Goal: Task Accomplishment & Management: Use online tool/utility

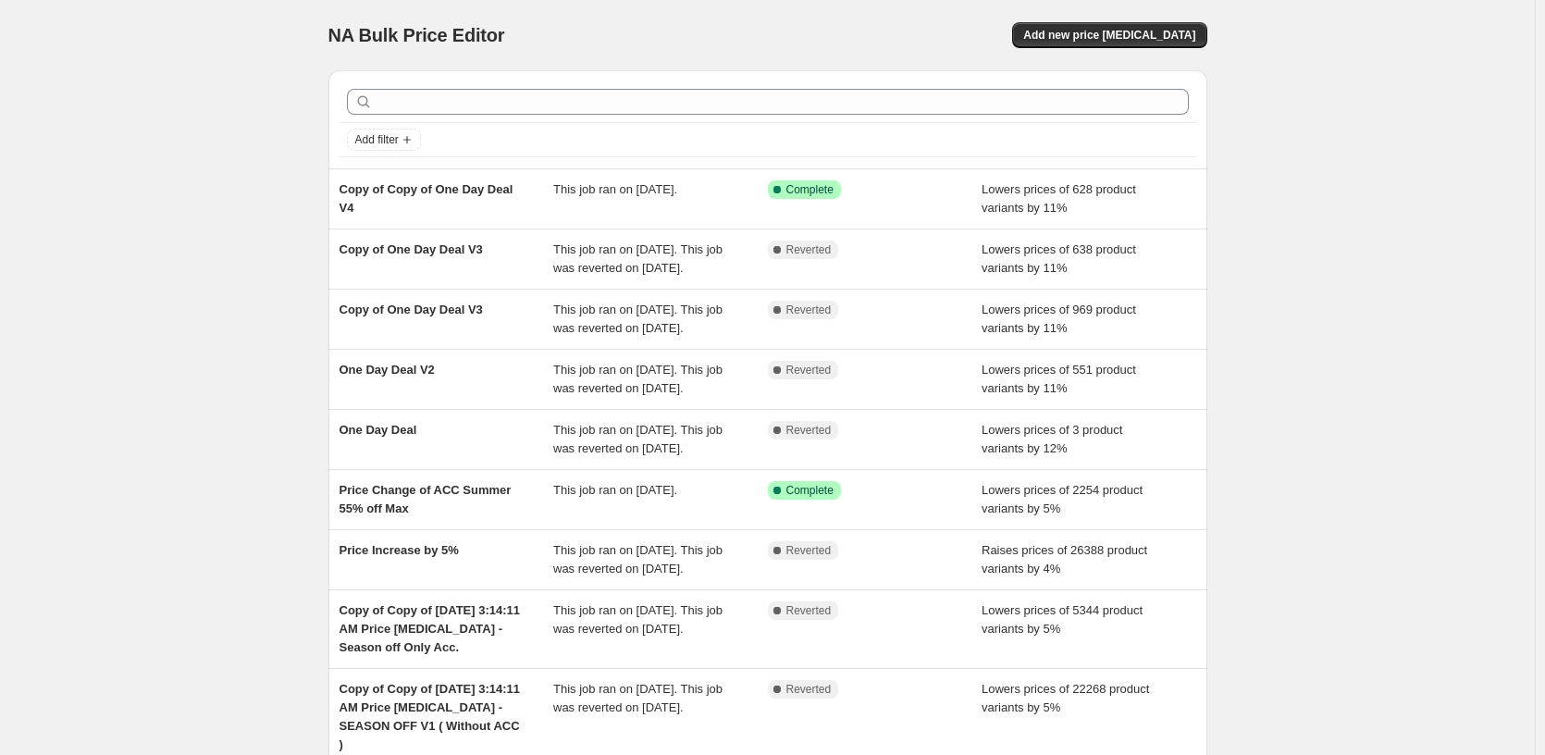
click at [179, 249] on div "NA Bulk Price Editor. This page is ready NA Bulk Price Editor Add new price [ME…" at bounding box center [767, 513] width 1535 height 1027
click at [233, 315] on div "NA Bulk Price Editor. This page is ready NA Bulk Price Editor Add new price [ME…" at bounding box center [767, 513] width 1535 height 1027
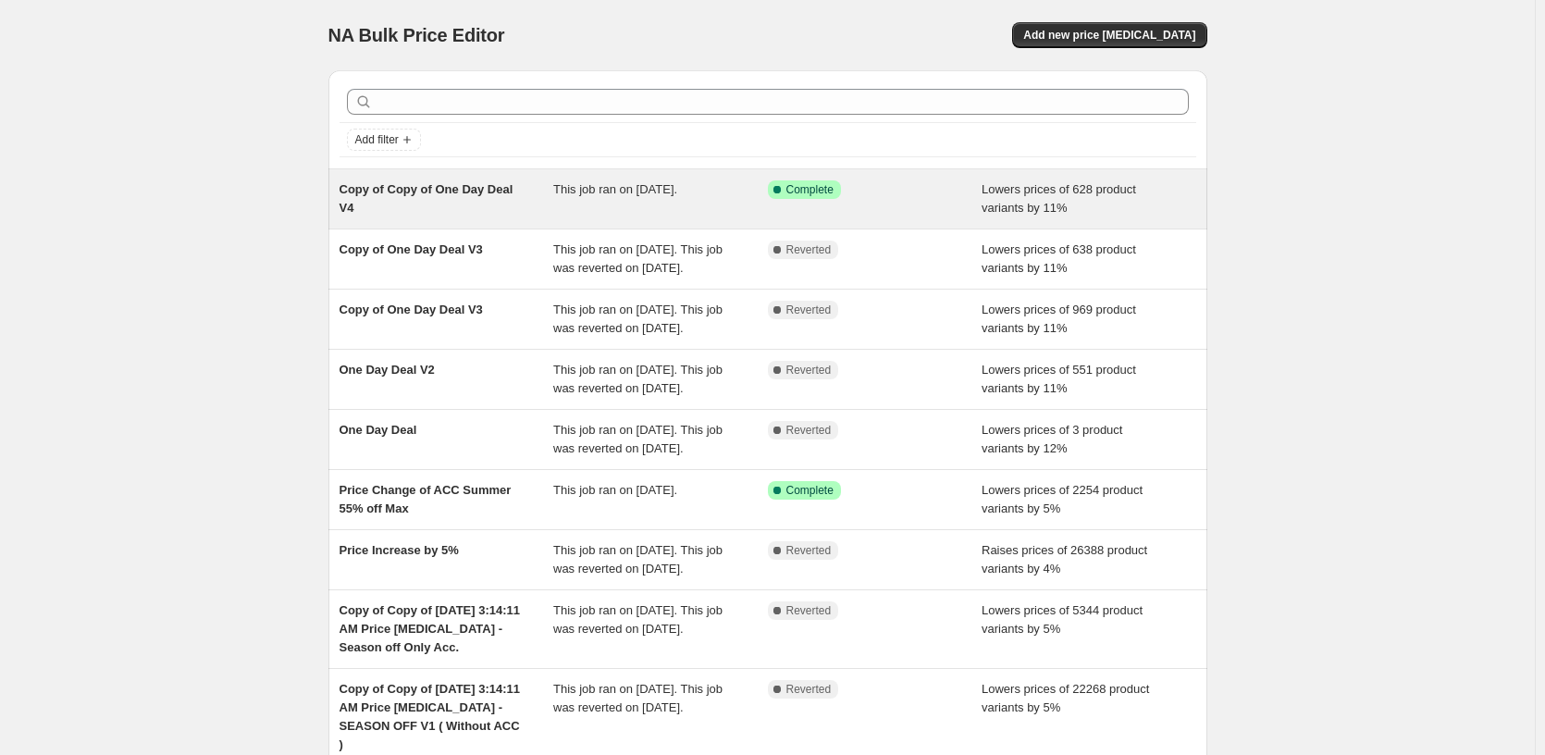
click at [524, 198] on div "Copy of Copy of One Day Deal V4" at bounding box center [447, 198] width 215 height 37
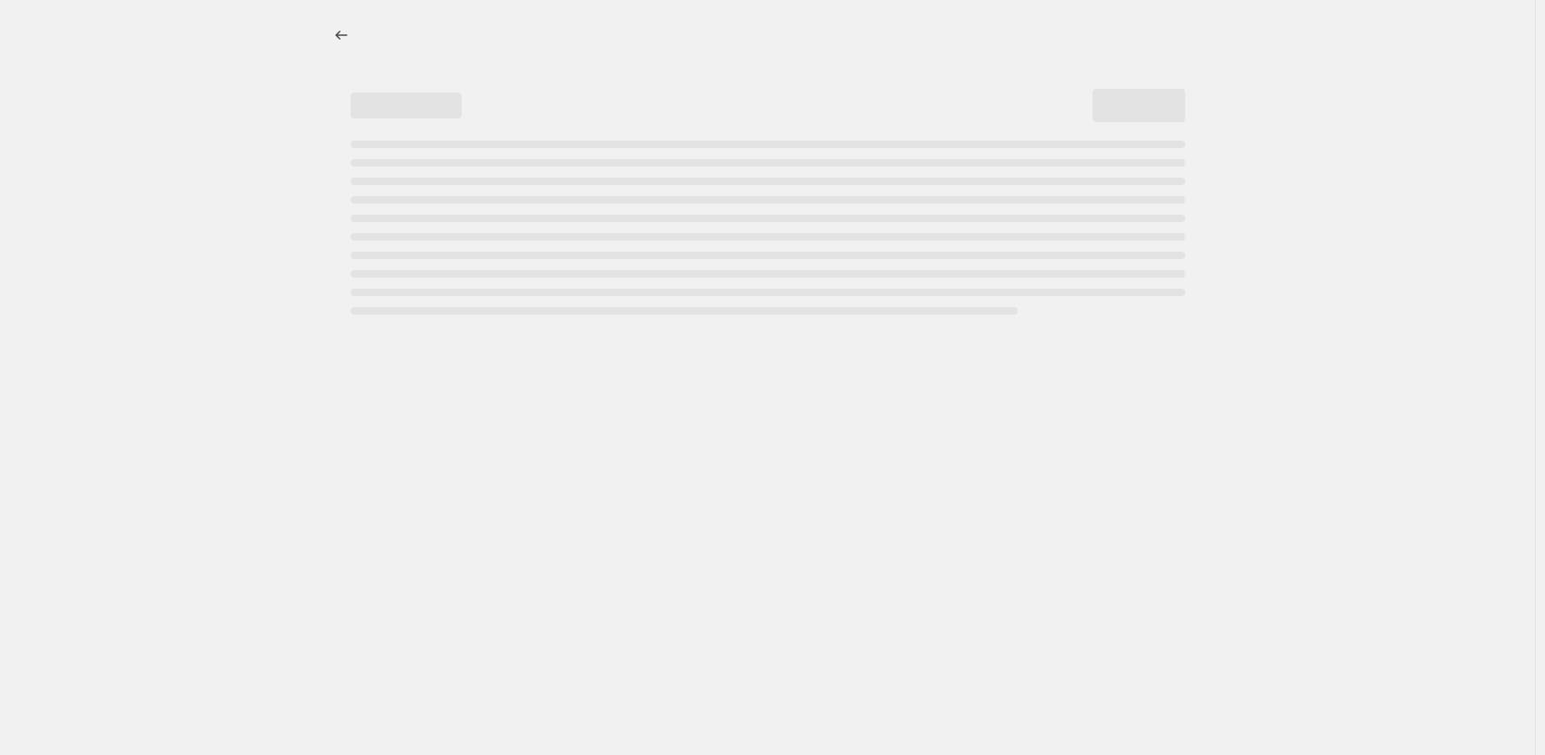
select select "percentage"
select select "pp"
select select "tag"
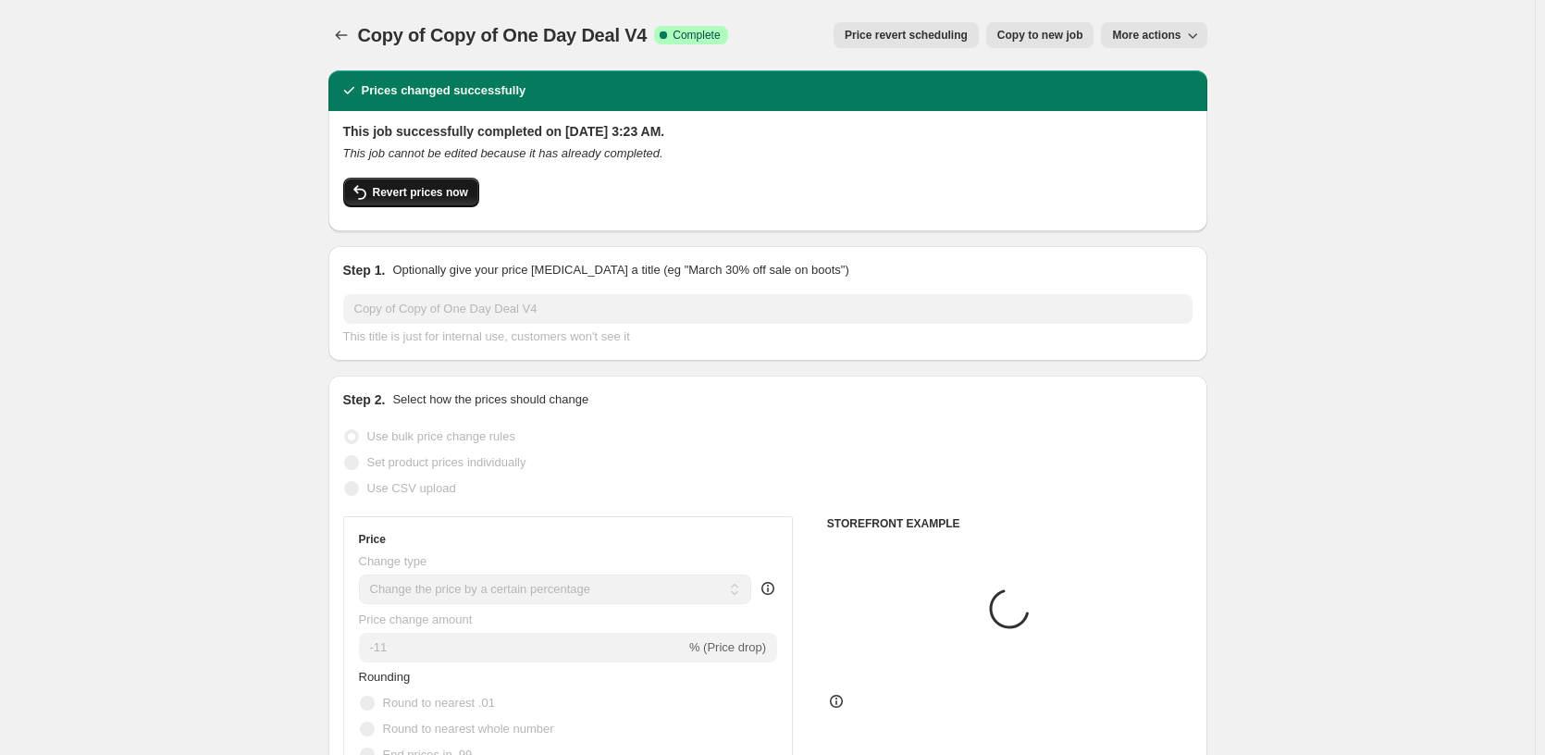
click at [422, 189] on span "Revert prices now" at bounding box center [420, 192] width 95 height 15
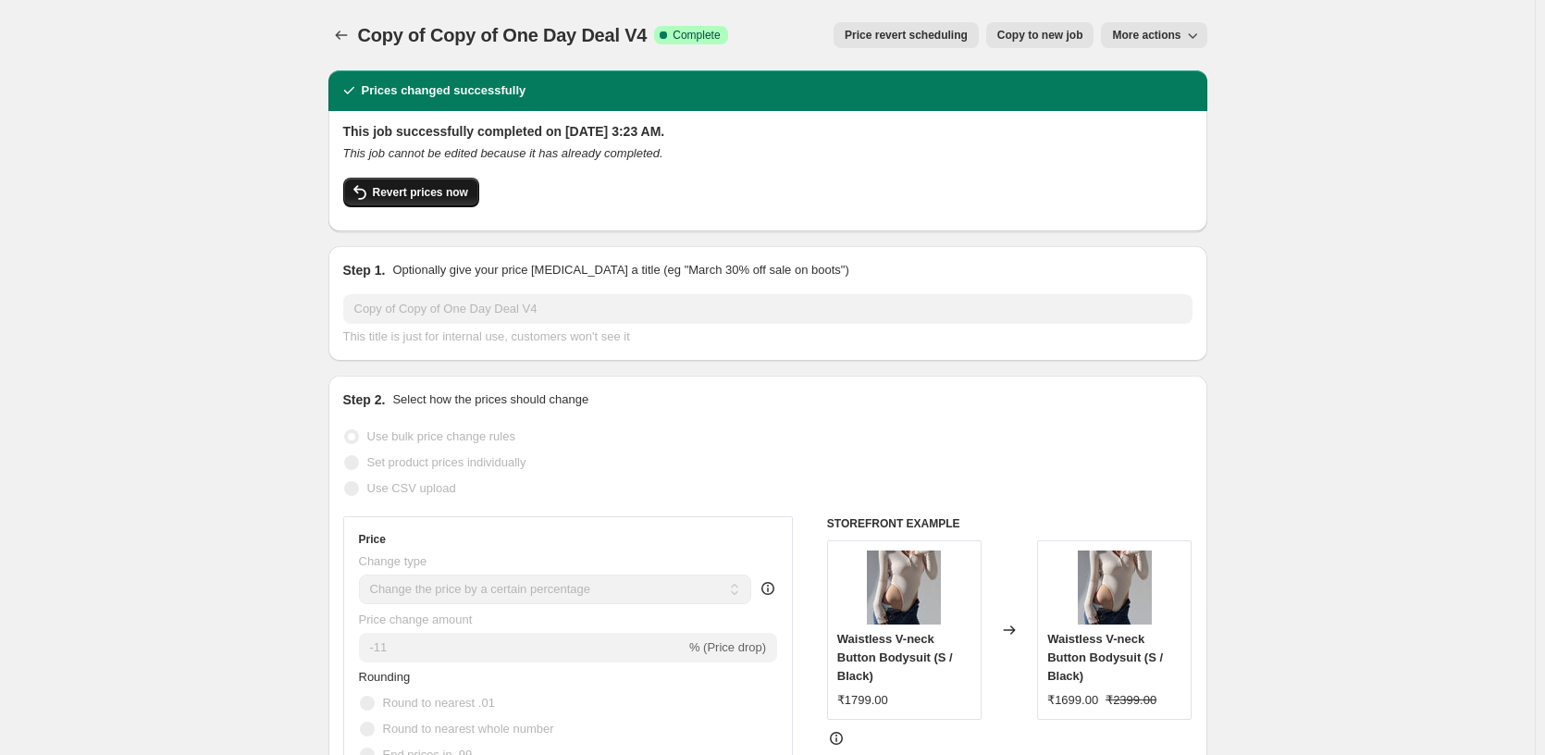
click at [416, 197] on span "Revert prices now" at bounding box center [420, 192] width 95 height 15
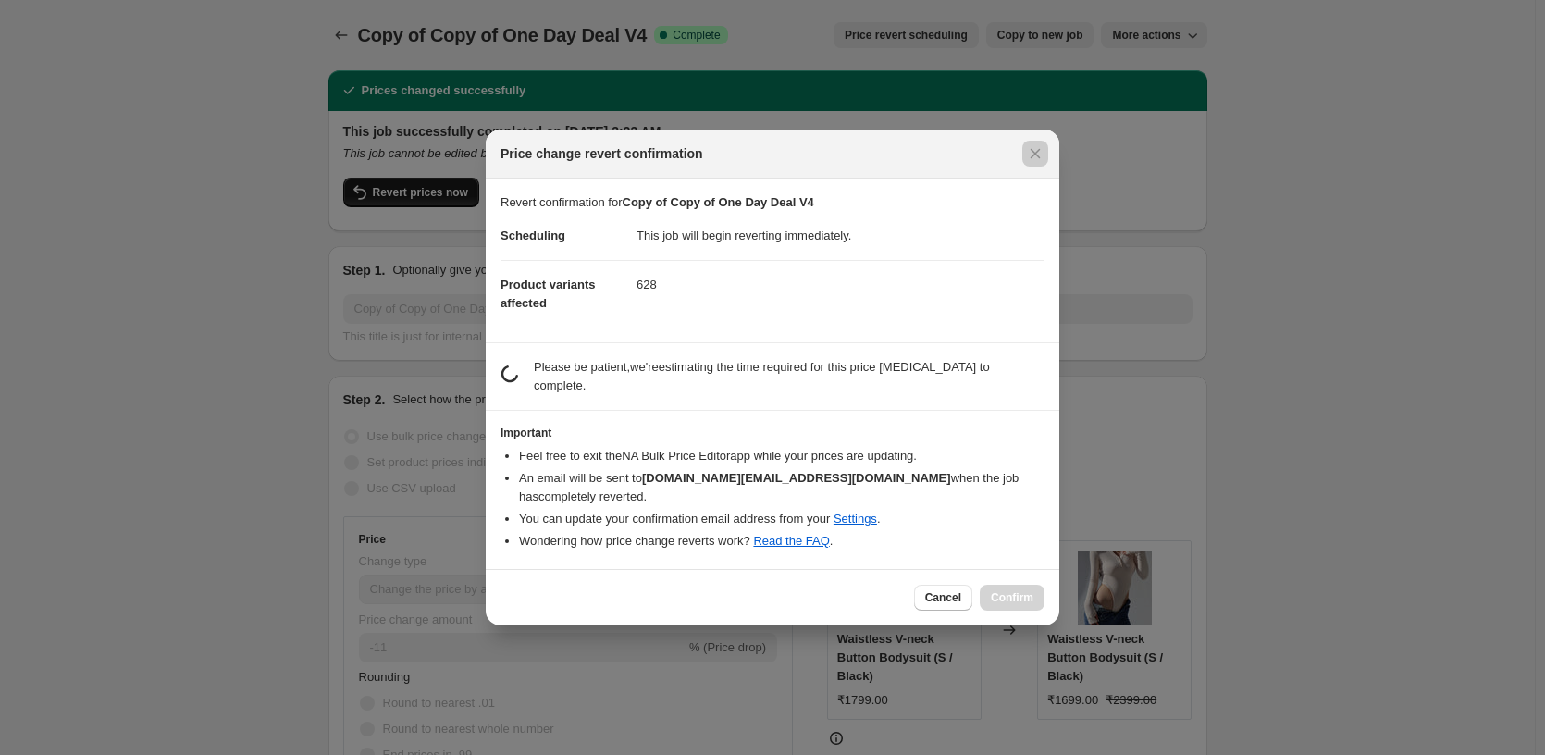
click at [415, 197] on div at bounding box center [772, 377] width 1545 height 755
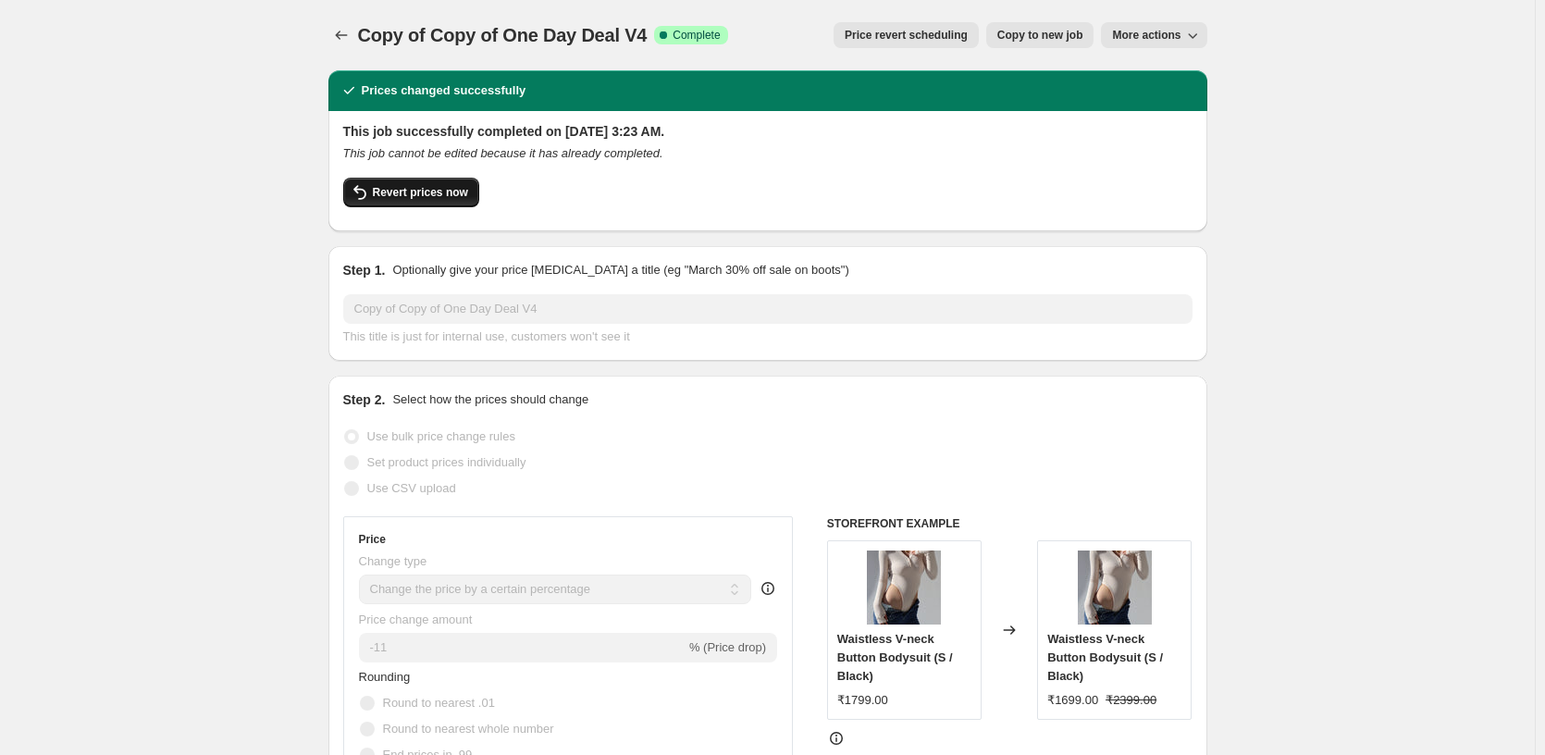
click at [414, 197] on span "Revert prices now" at bounding box center [420, 192] width 95 height 15
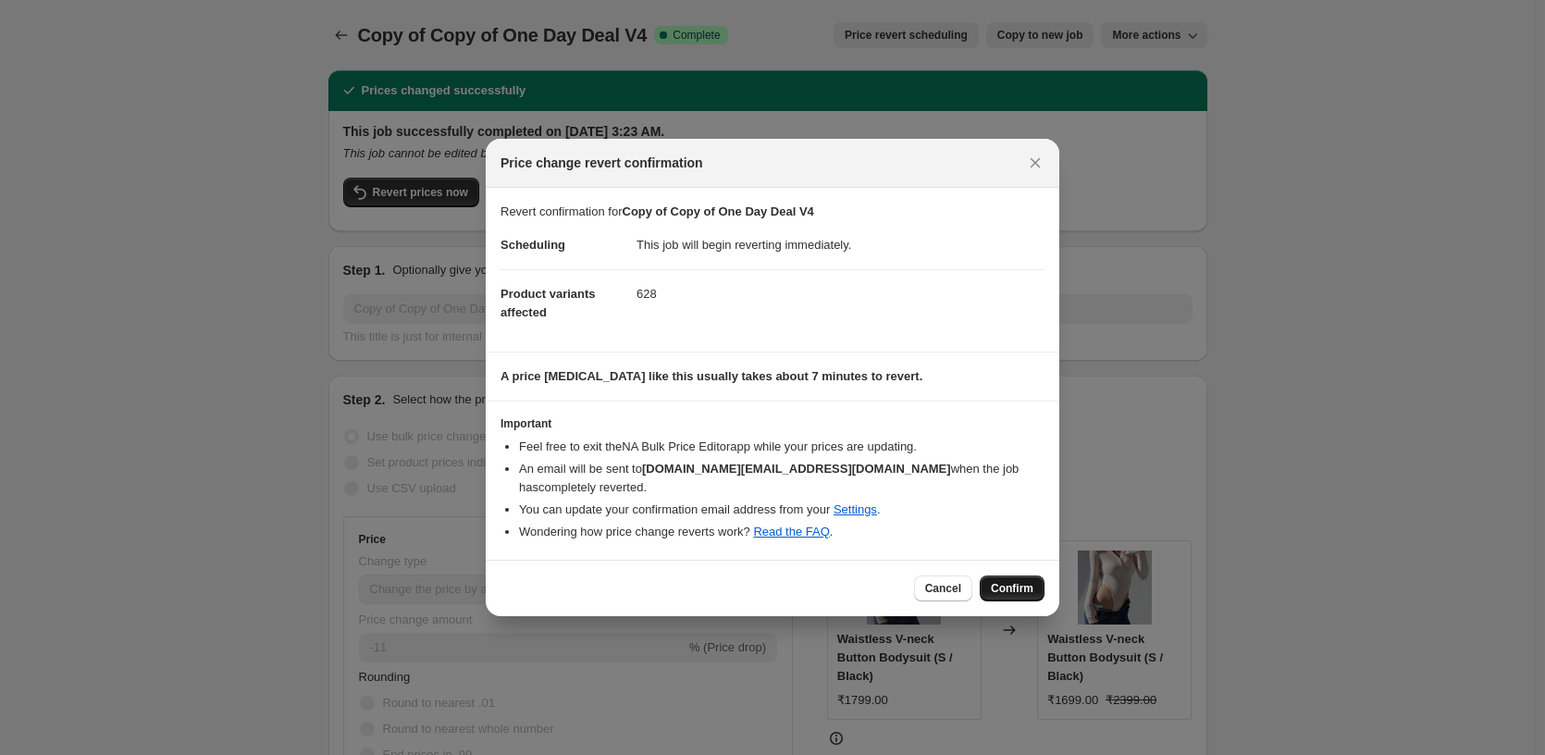
click at [994, 581] on span "Confirm" at bounding box center [1012, 588] width 43 height 15
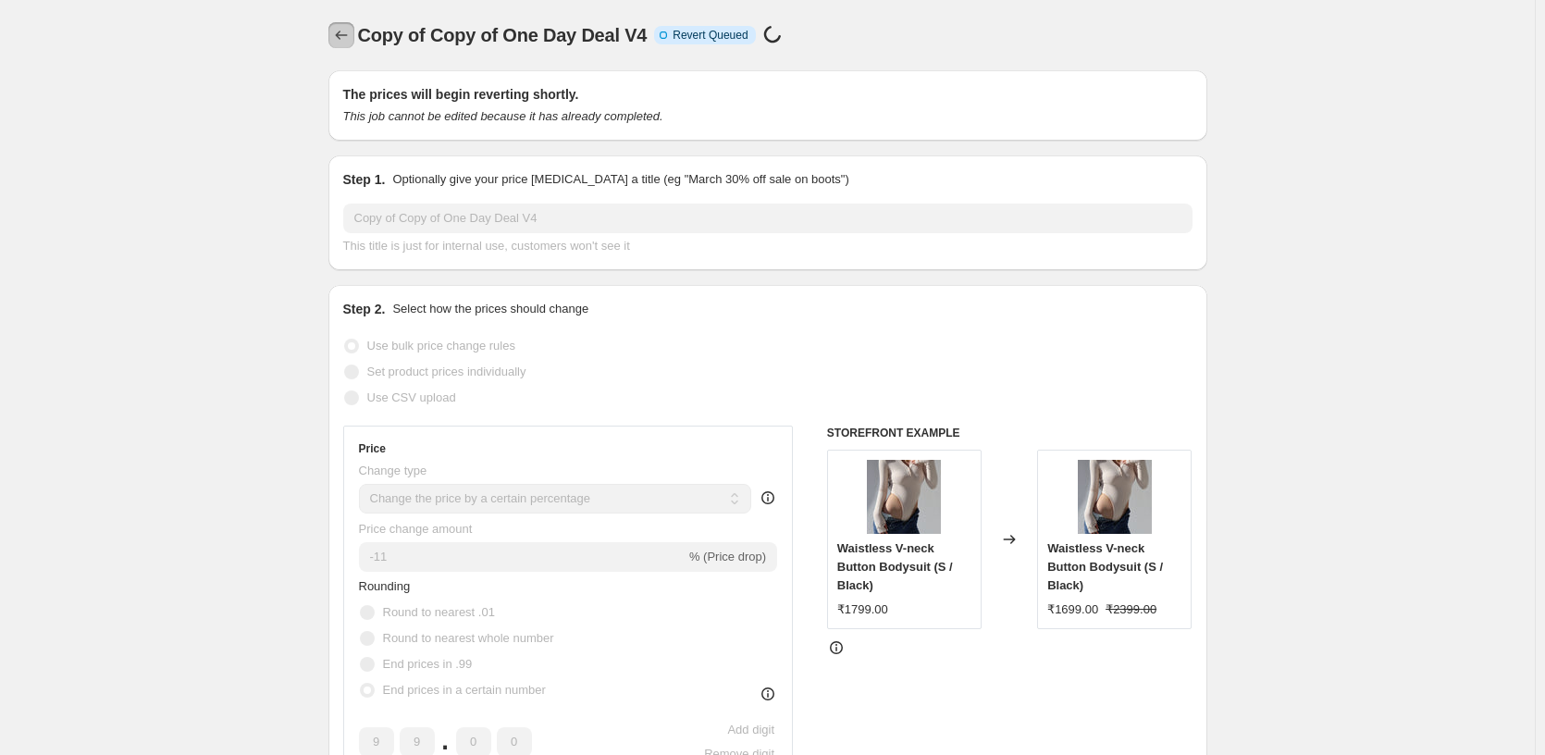
click at [349, 33] on icon "Price change jobs" at bounding box center [341, 35] width 19 height 19
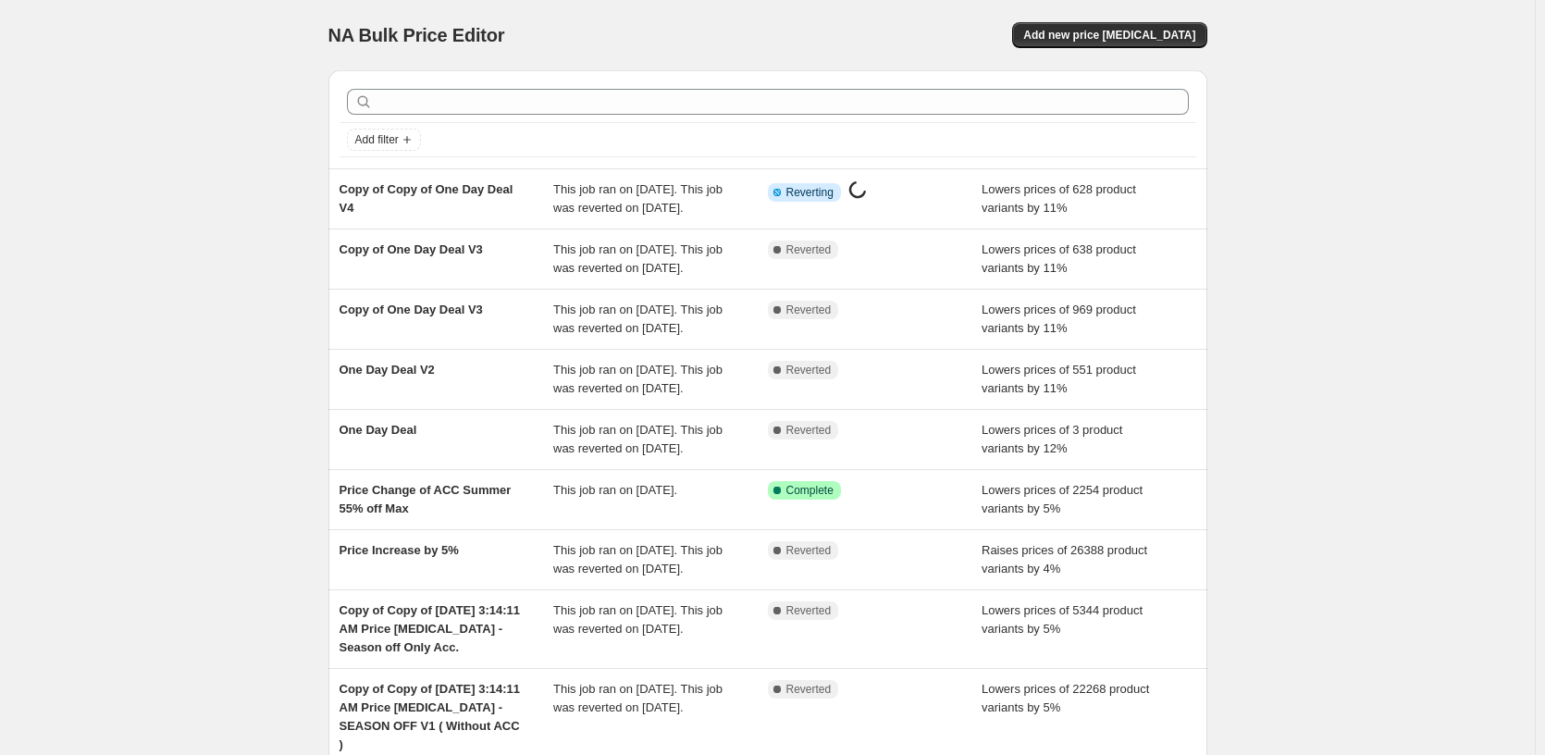
click at [225, 323] on div "NA Bulk Price Editor. This page is ready NA Bulk Price Editor Add new price [ME…" at bounding box center [767, 513] width 1535 height 1027
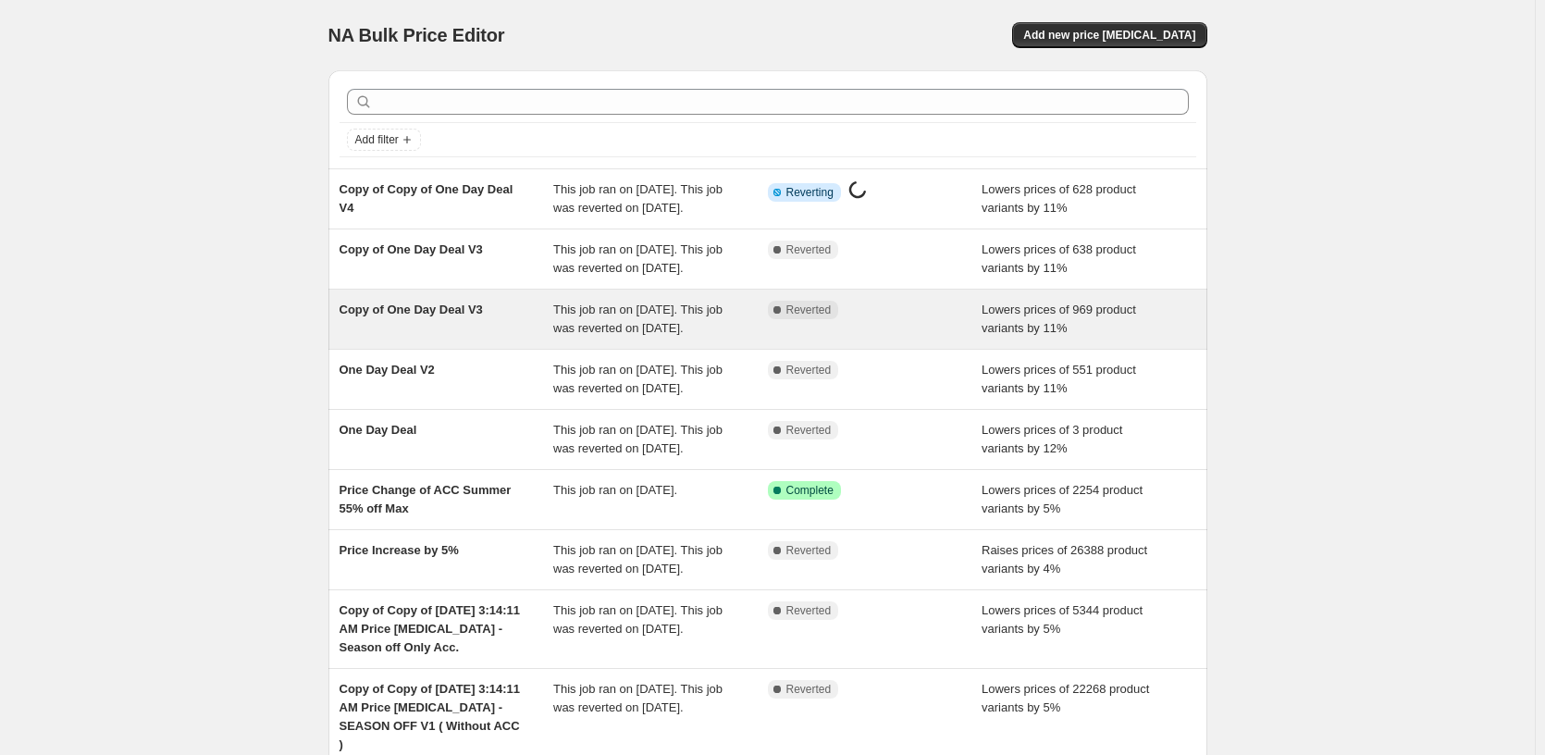
click at [481, 338] on div "Copy of One Day Deal V3" at bounding box center [447, 319] width 215 height 37
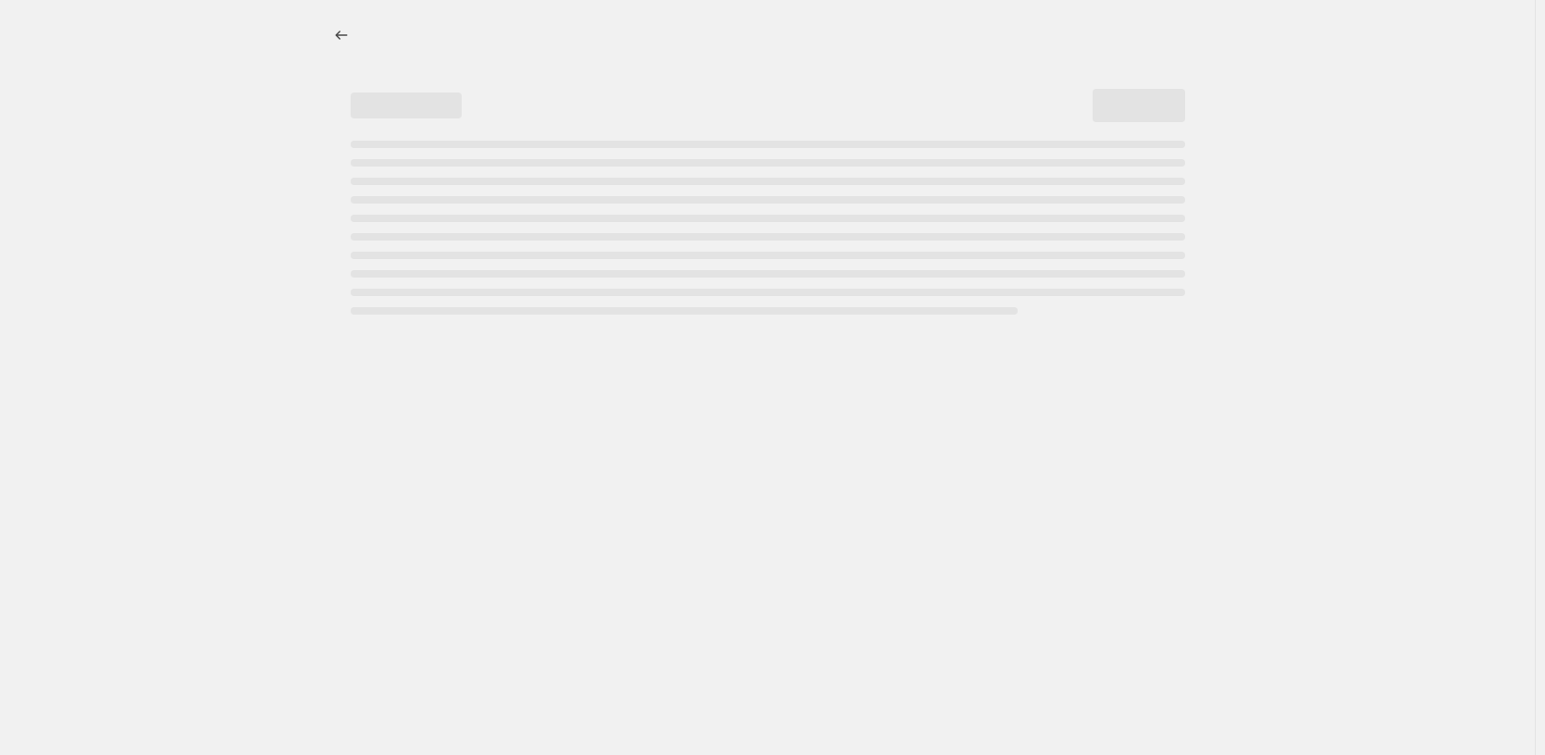
select select "percentage"
select select "pp"
select select "tag"
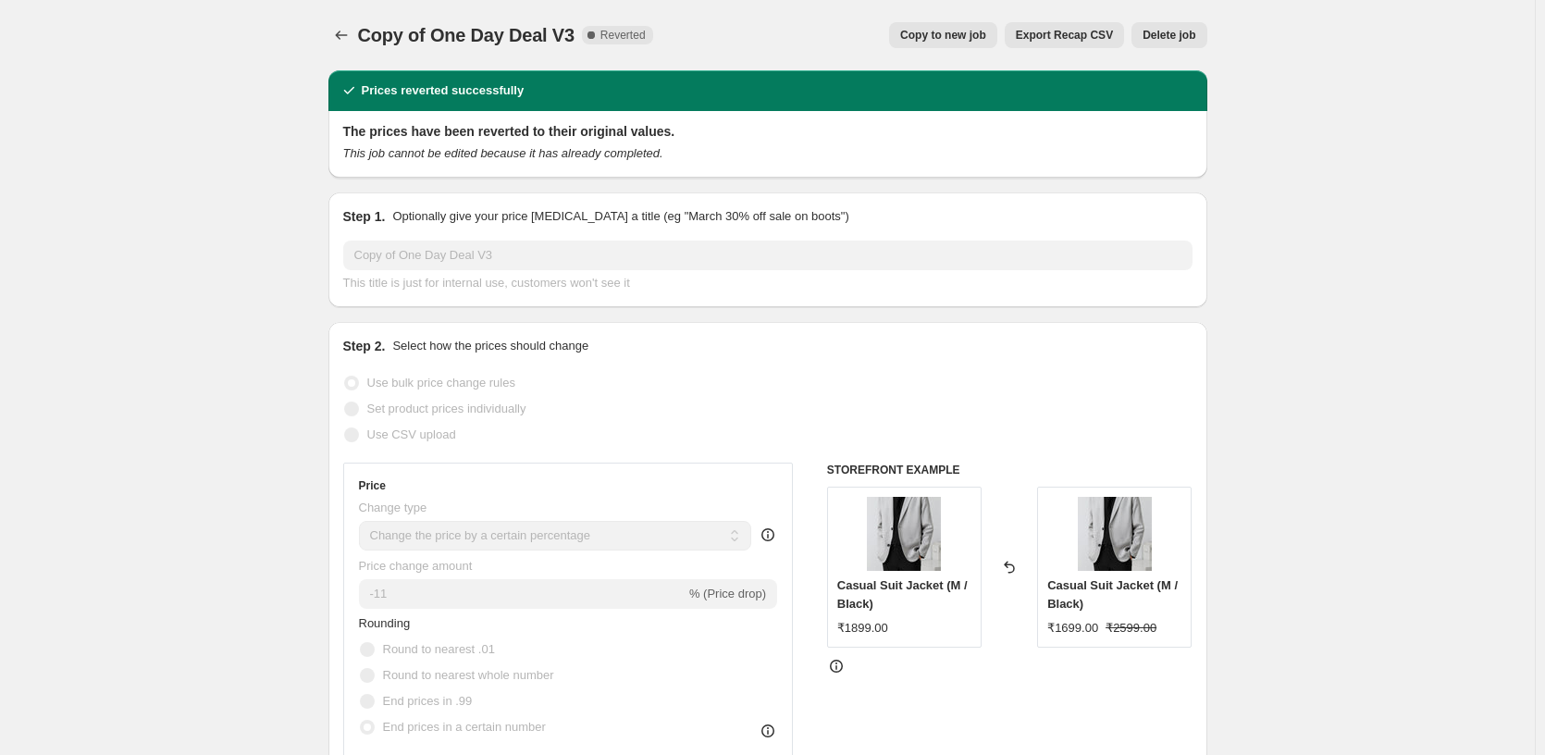
click at [941, 38] on span "Copy to new job" at bounding box center [943, 35] width 86 height 15
select select "percentage"
select select "pp"
select select "tag"
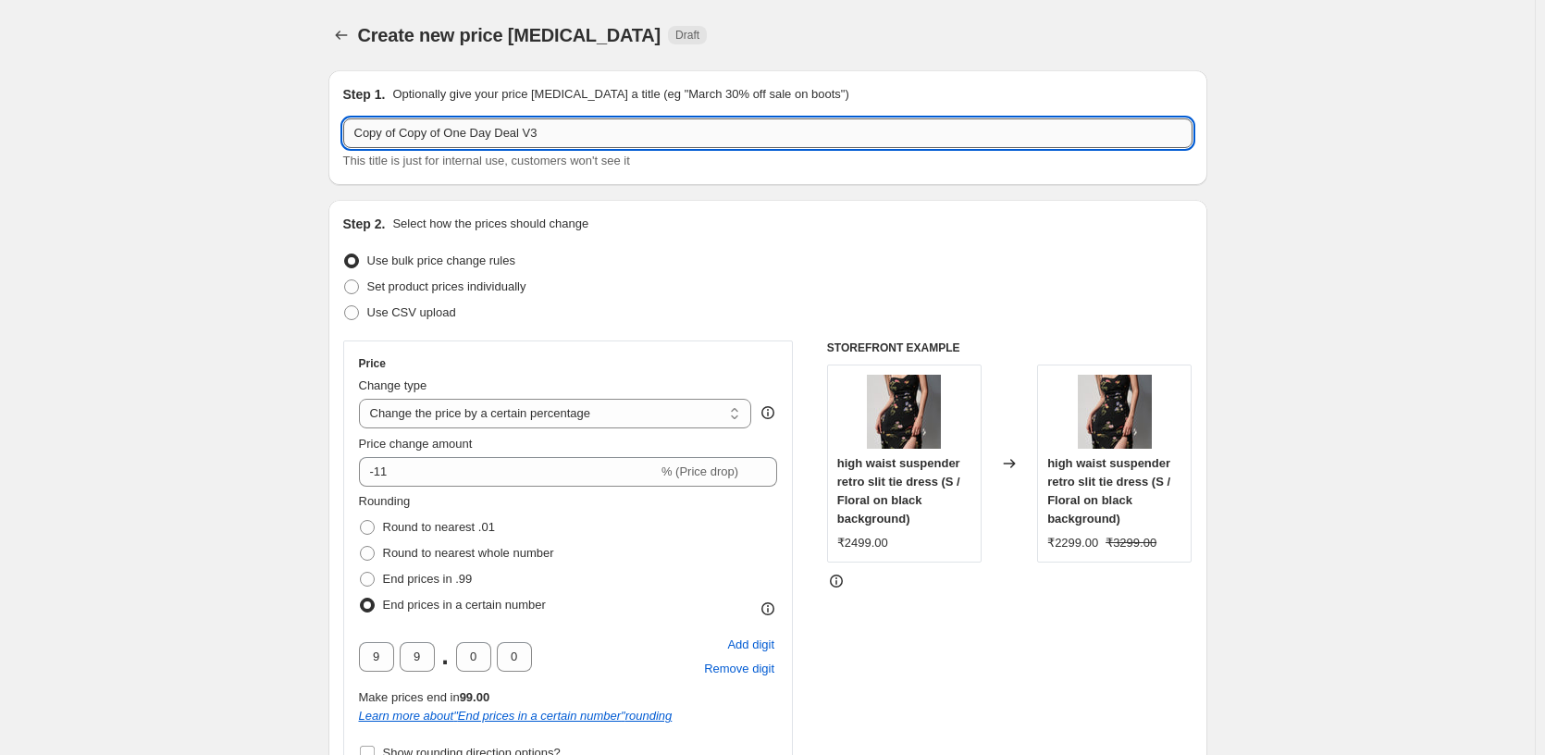
click at [619, 130] on input "Copy of Copy of One Day Deal V3" at bounding box center [767, 133] width 849 height 30
type input "Copy of Copy of One Day Deal V4"
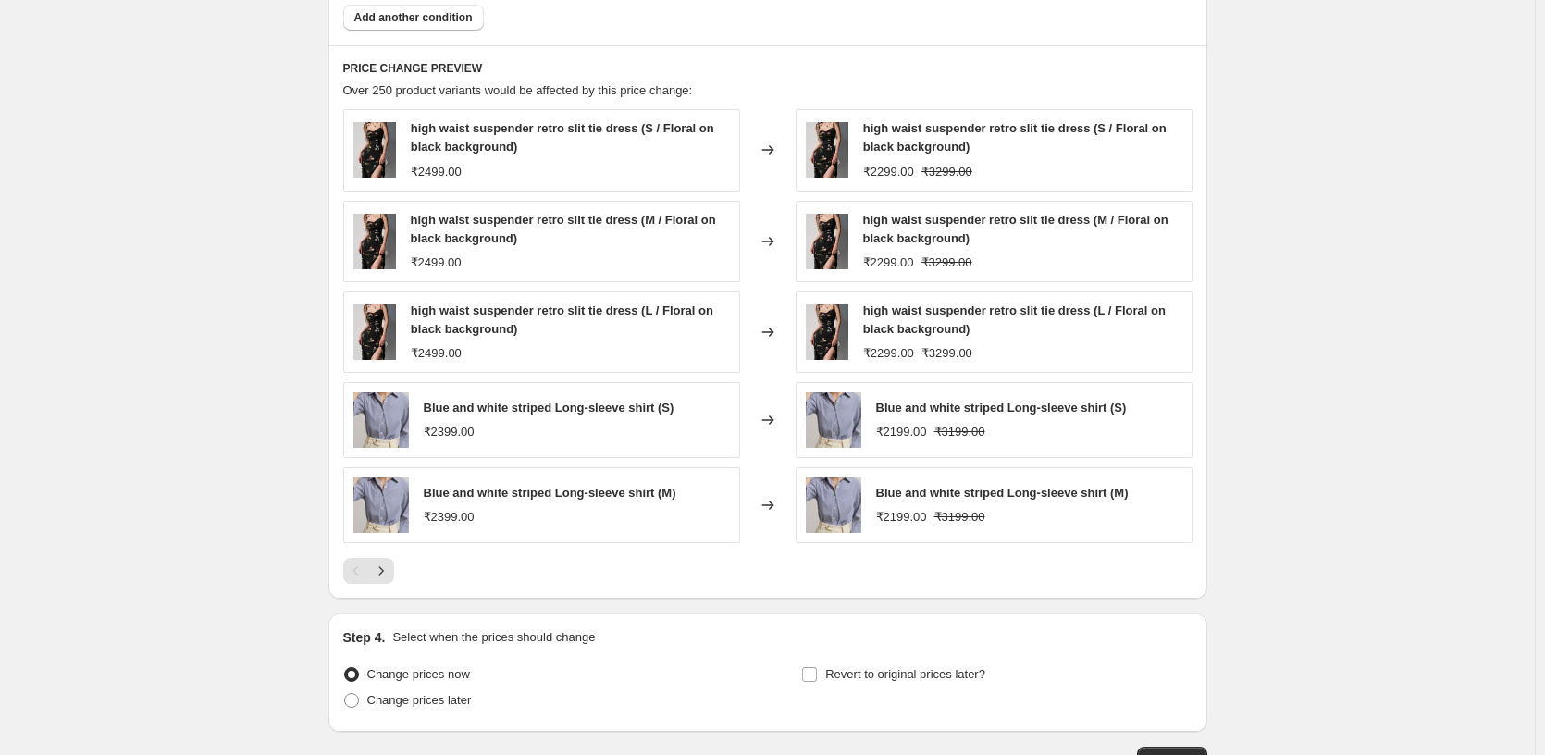
scroll to position [1789, 0]
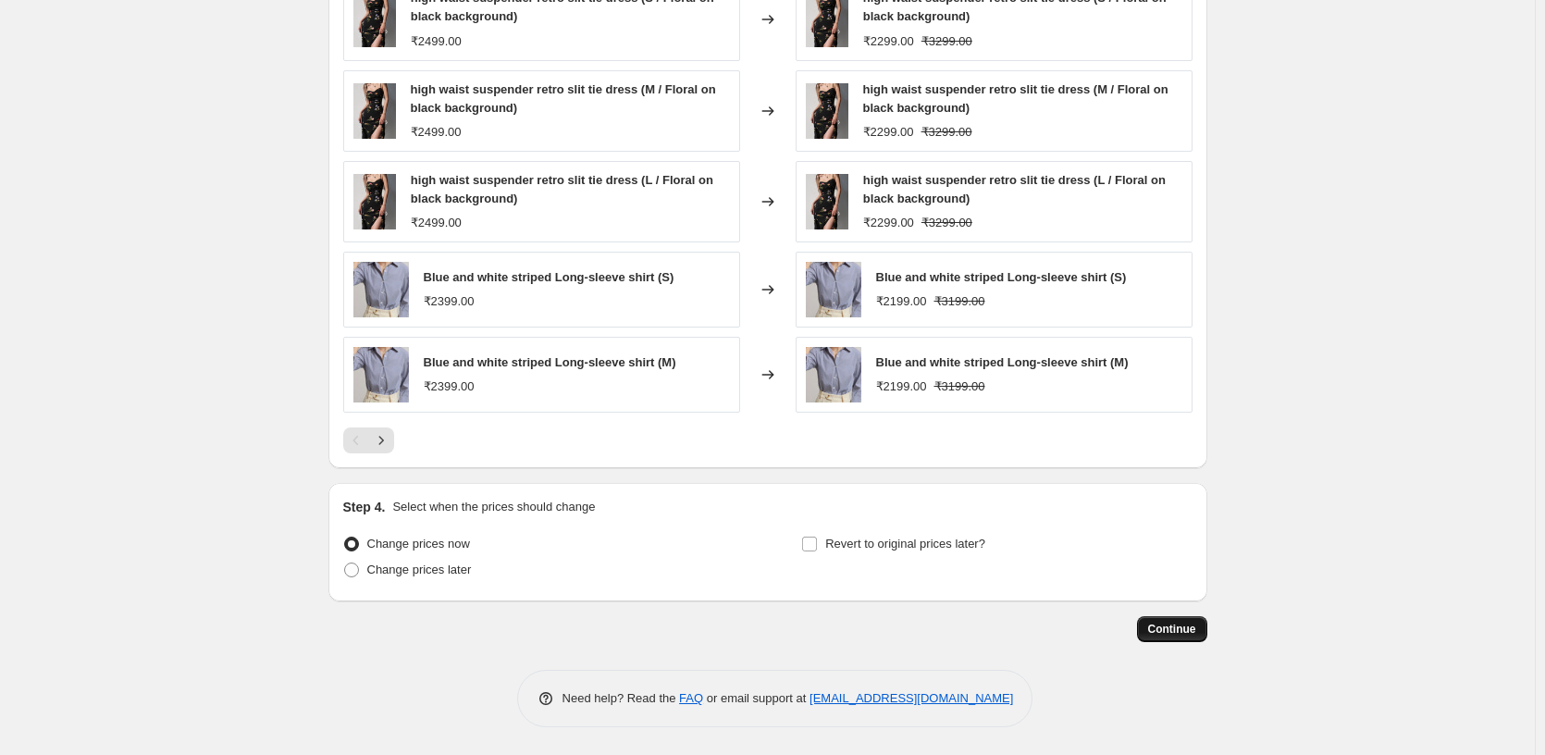
click at [1174, 630] on span "Continue" at bounding box center [1172, 629] width 48 height 15
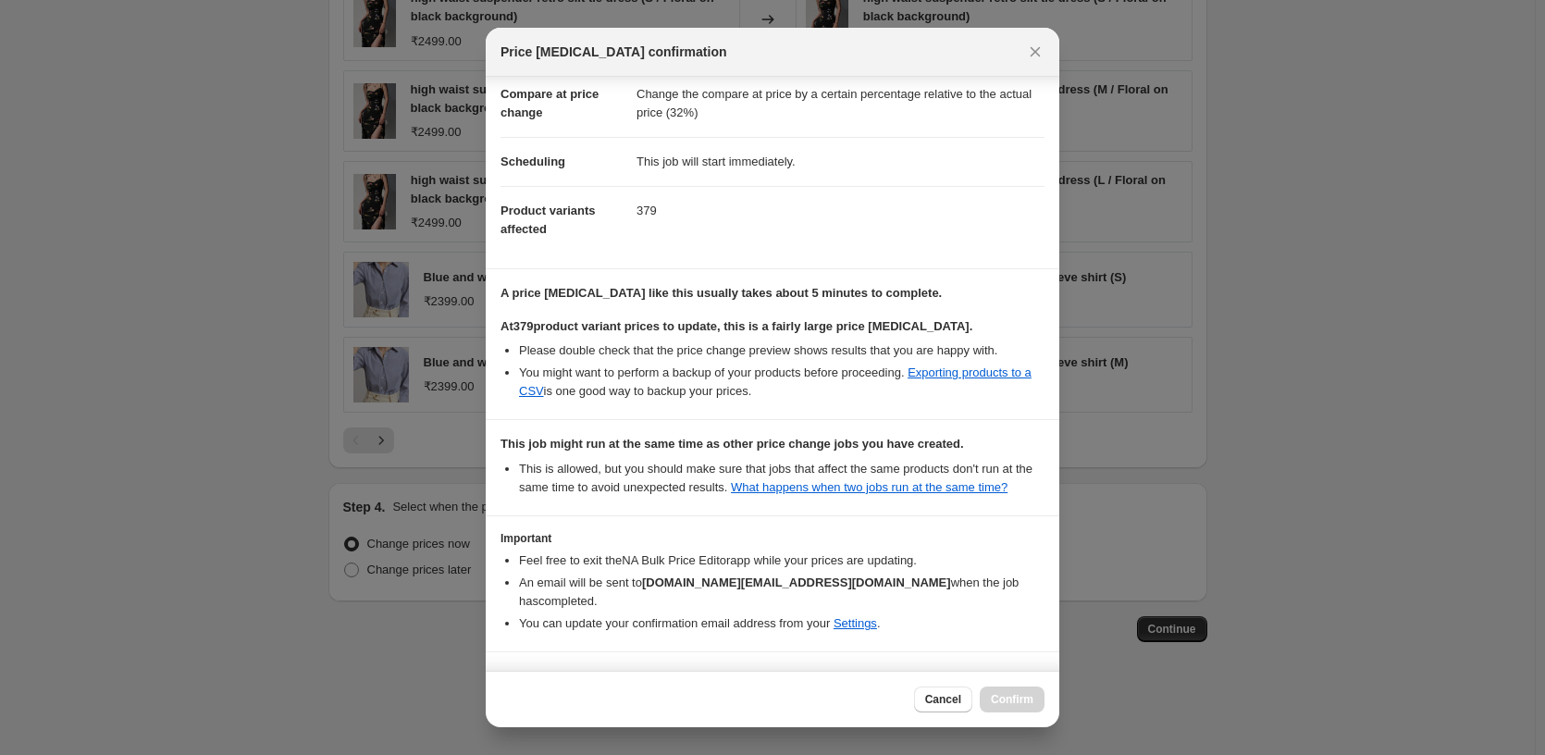
scroll to position [163, 0]
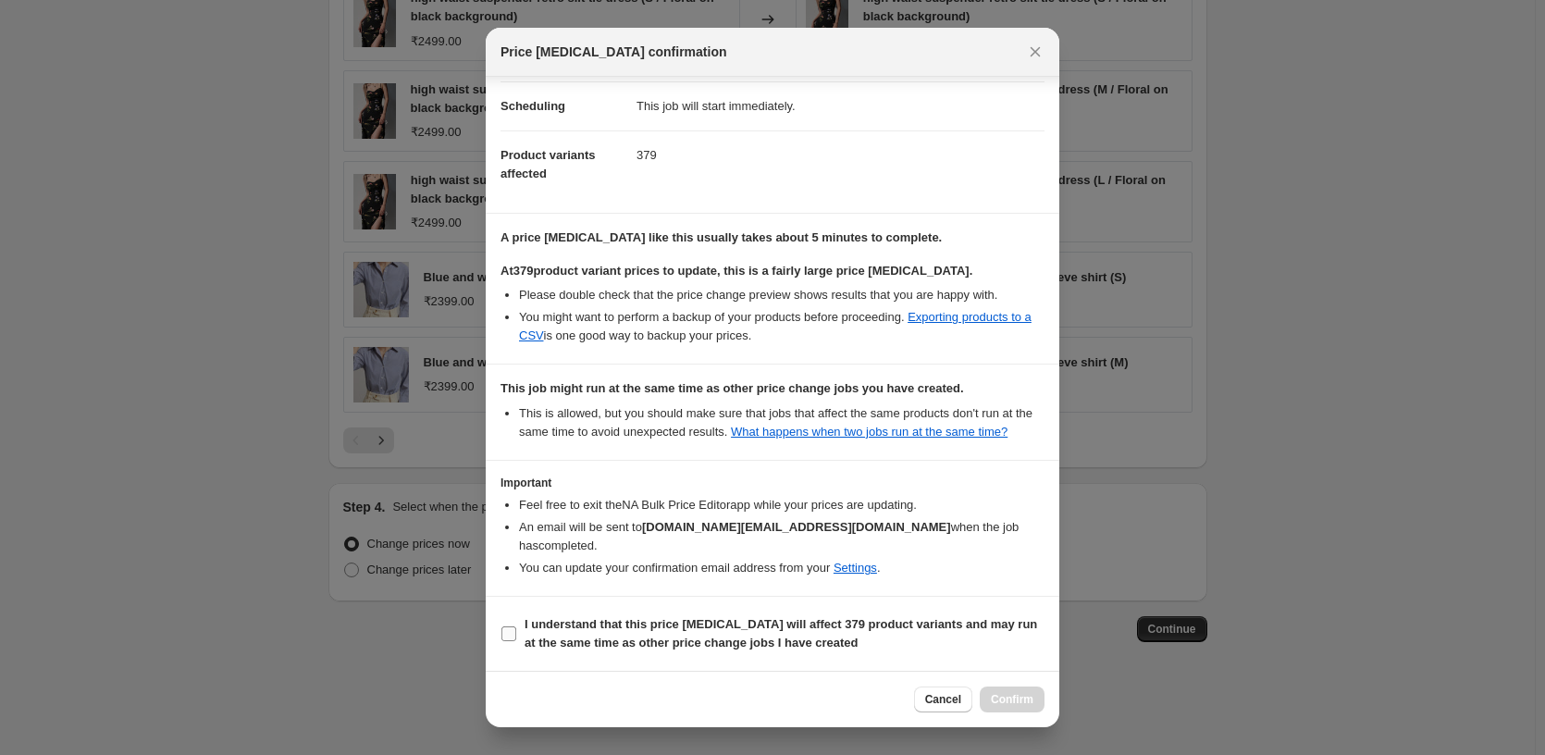
click at [659, 629] on b "I understand that this price [MEDICAL_DATA] will affect 379 product variants an…" at bounding box center [781, 633] width 513 height 32
click at [516, 629] on input "I understand that this price [MEDICAL_DATA] will affect 379 product variants an…" at bounding box center [508, 633] width 15 height 15
checkbox input "true"
click at [1012, 698] on span "Confirm" at bounding box center [1012, 699] width 43 height 15
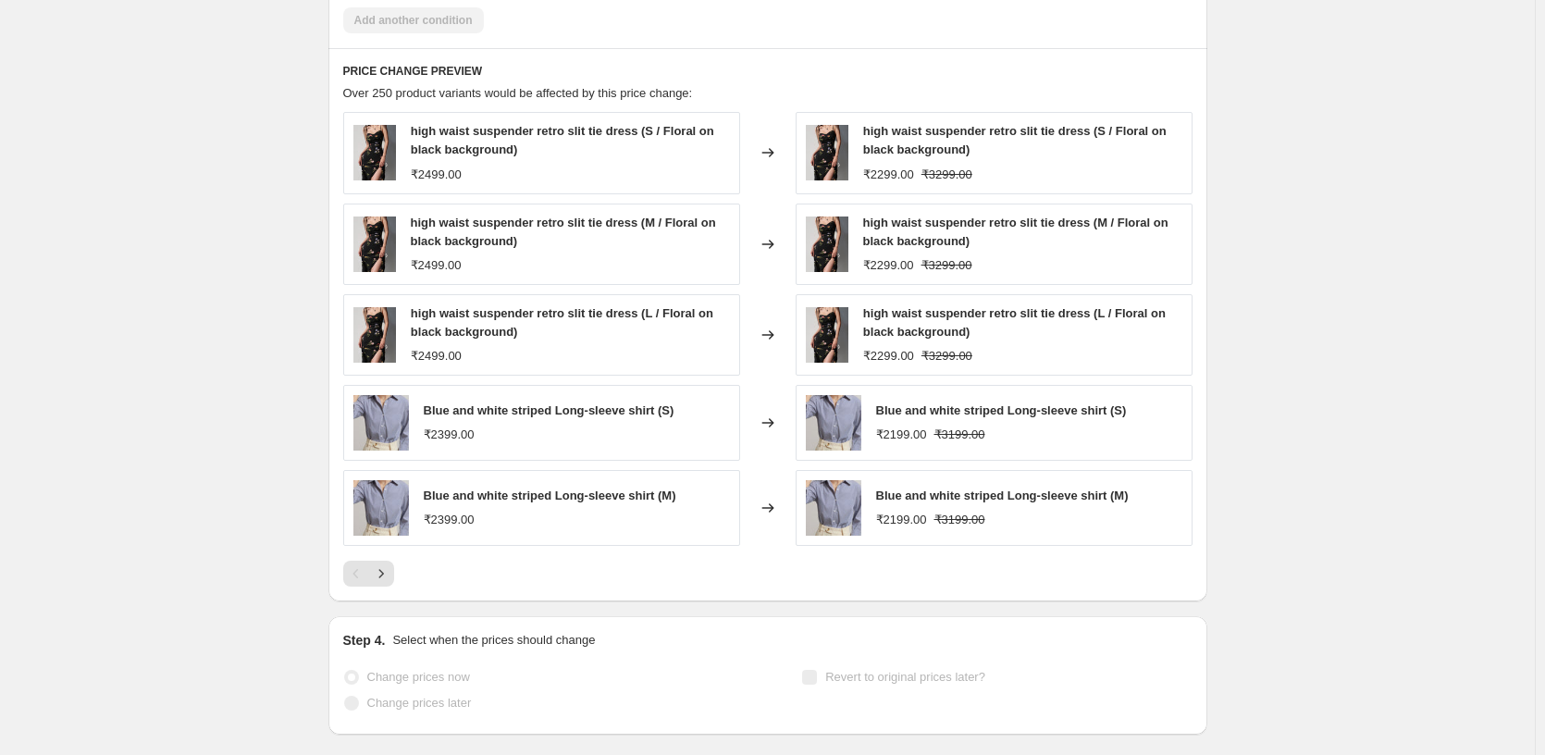
scroll to position [1837, 0]
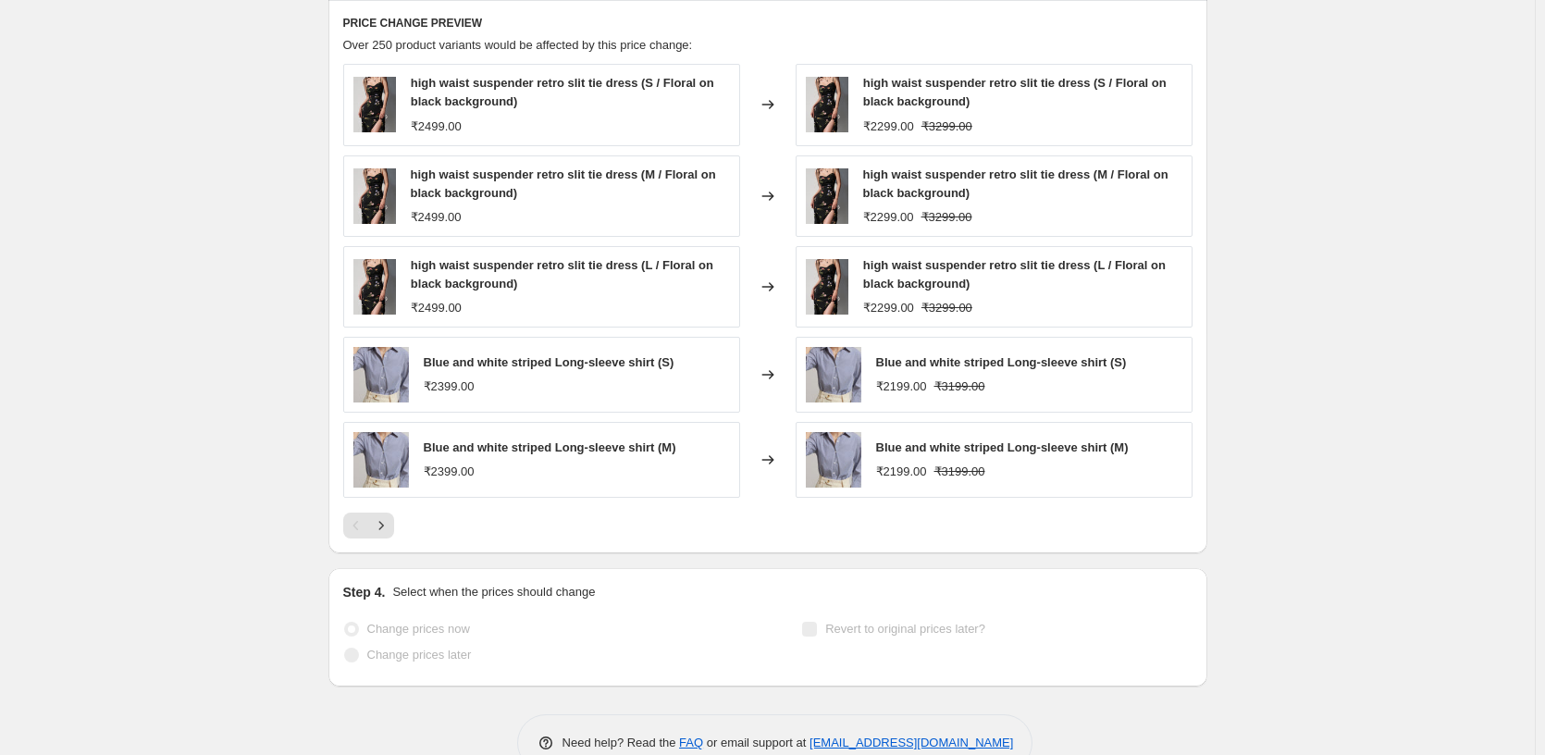
select select "percentage"
select select "pp"
select select "tag"
select select "percentage"
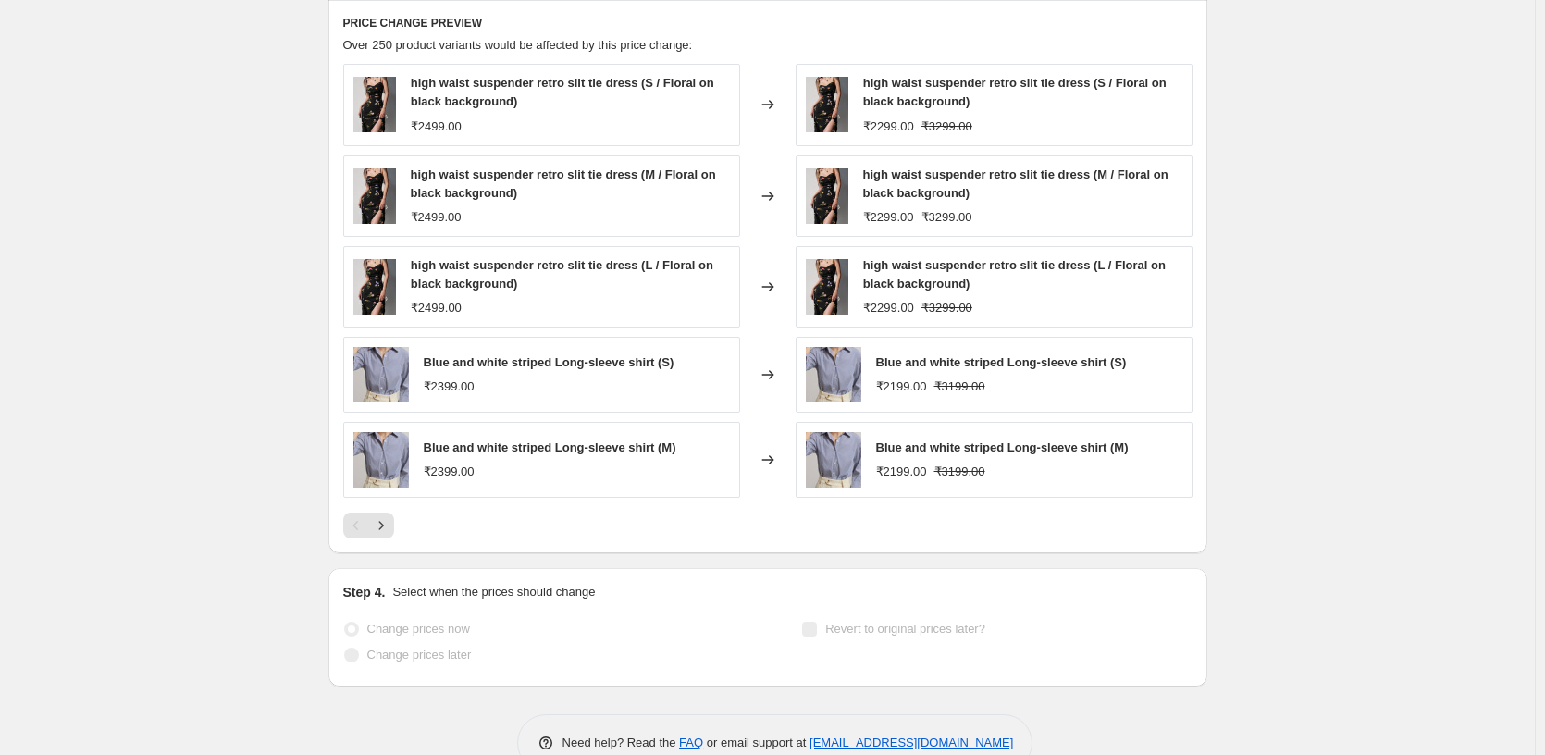
select select "pp"
select select "tag"
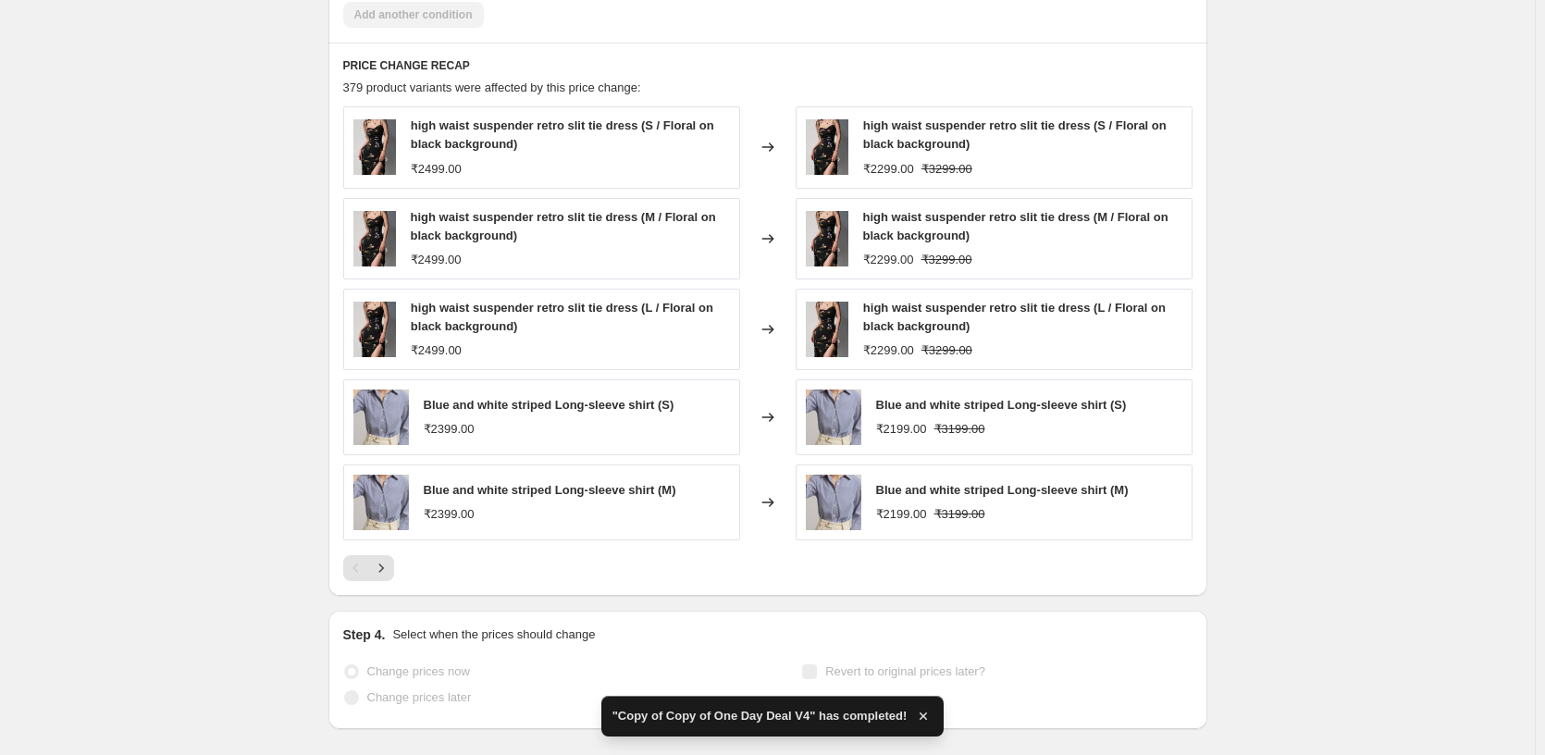
scroll to position [0, 0]
